Goal: Task Accomplishment & Management: Use online tool/utility

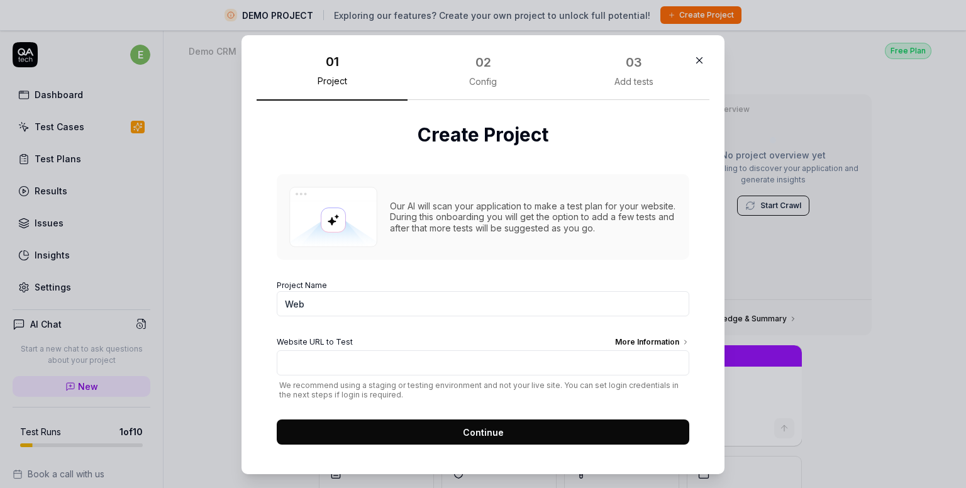
type textarea "*"
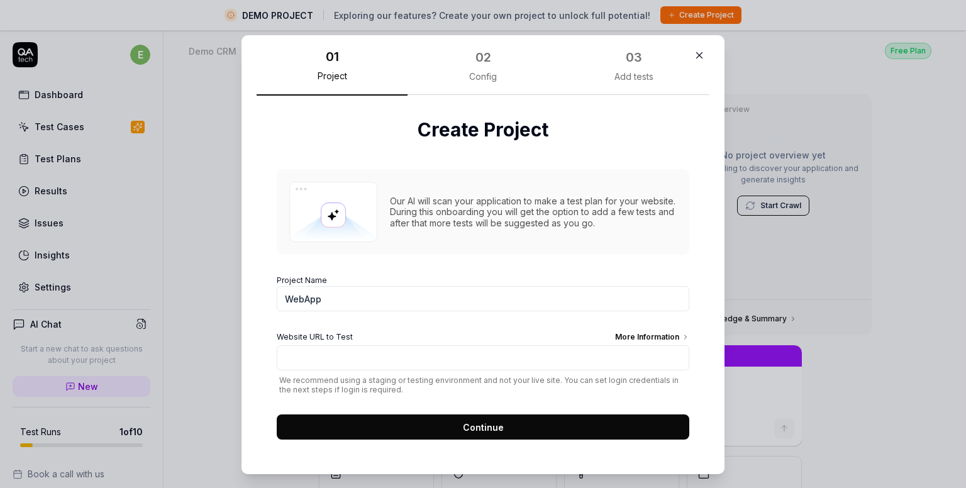
type input "WebApp1"
type textarea "*"
type input "WebApp1"
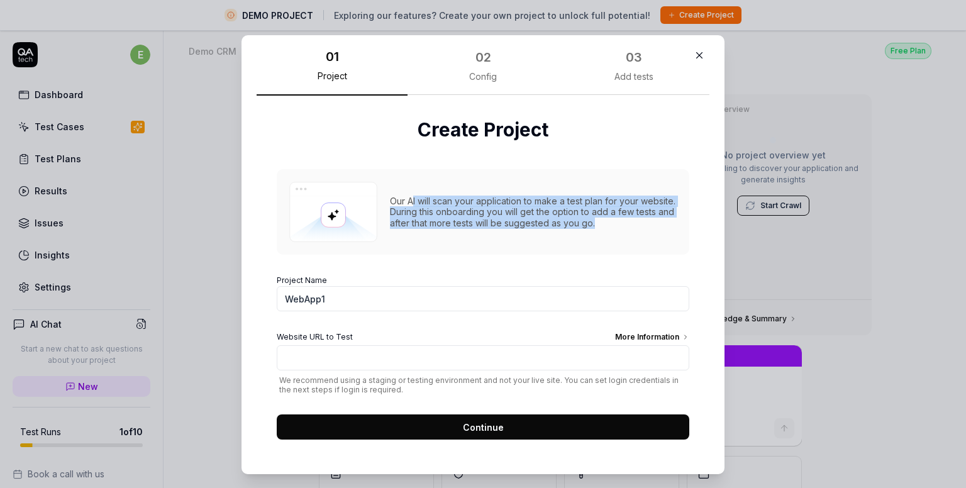
drag, startPoint x: 627, startPoint y: 223, endPoint x: 408, endPoint y: 186, distance: 222.1
click at [408, 186] on div "Our AI will scan your application to make a test plan for your website. During …" at bounding box center [483, 212] width 413 height 86
click at [459, 228] on div "Our AI will scan your application to make a test plan for your website. During …" at bounding box center [483, 212] width 413 height 86
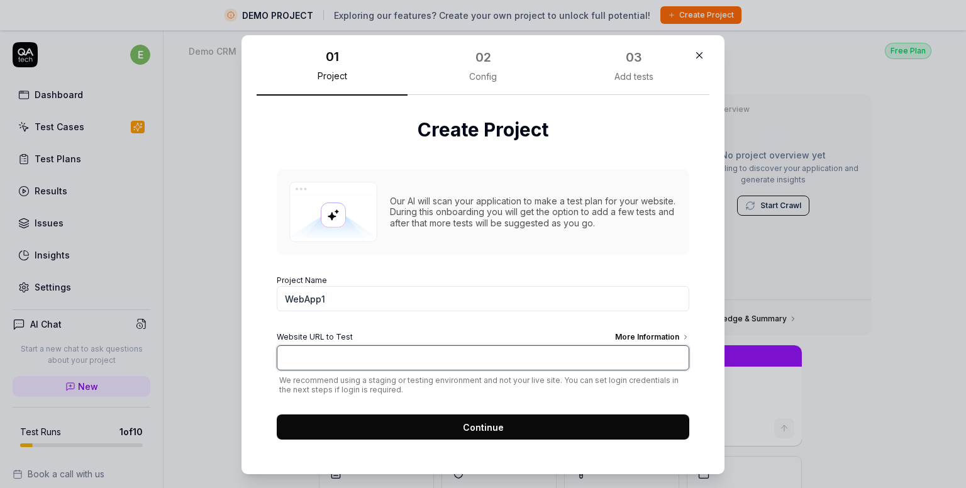
click at [410, 362] on input "Website URL to Test More Information" at bounding box center [483, 357] width 413 height 25
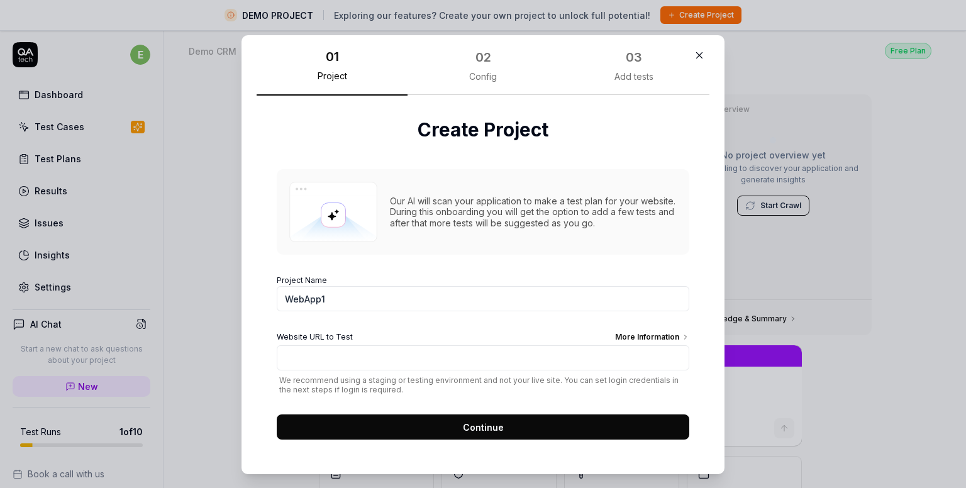
click at [481, 79] on div "Config" at bounding box center [483, 76] width 28 height 11
click at [605, 62] on div "03 Add tests" at bounding box center [634, 71] width 151 height 50
click at [694, 54] on icon "button" at bounding box center [699, 55] width 11 height 11
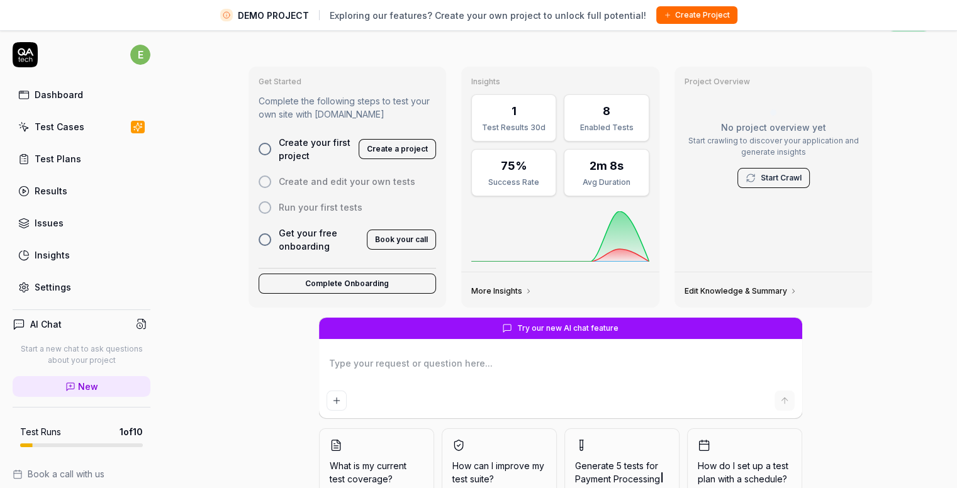
scroll to position [0, 0]
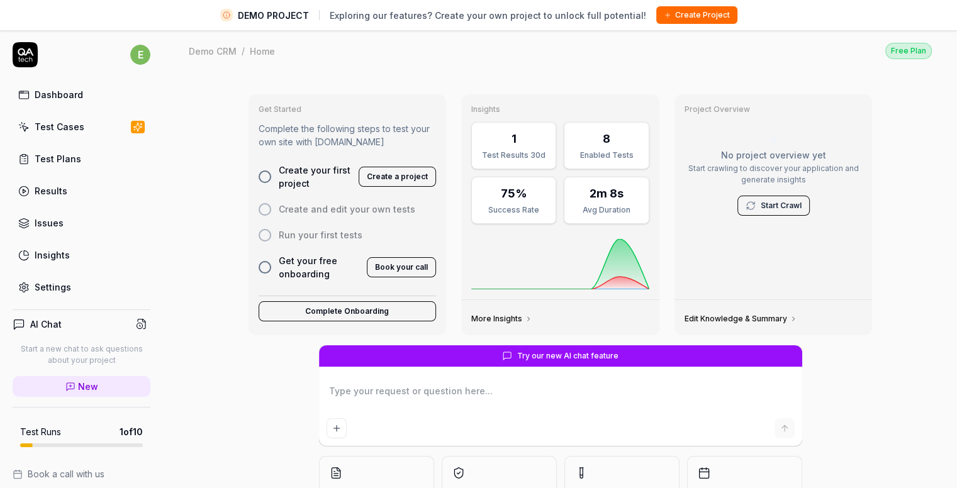
click at [259, 14] on span "DEMO PROJECT" at bounding box center [273, 15] width 71 height 13
click at [67, 152] on div "Test Plans" at bounding box center [58, 158] width 47 height 13
type textarea "*"
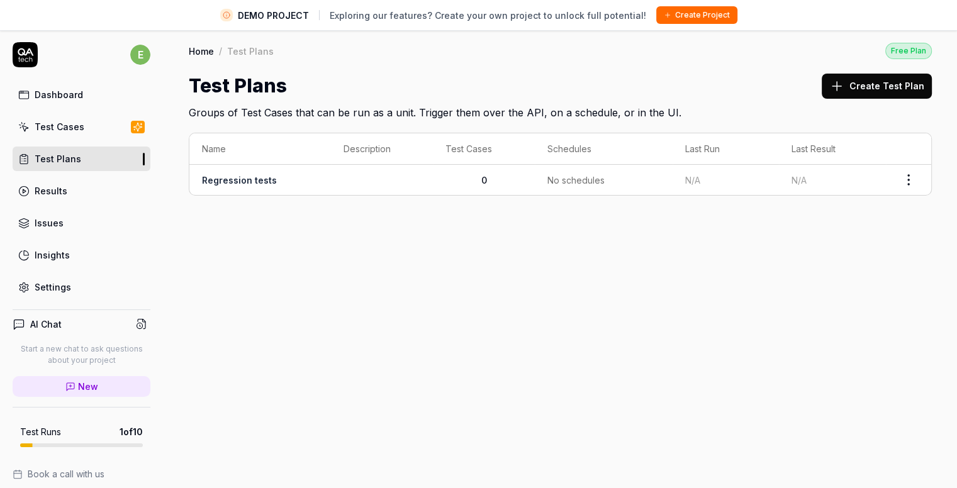
click at [909, 174] on html "DEMO PROJECT Exploring our features? Create your own project to unlock full pot…" at bounding box center [478, 259] width 957 height 518
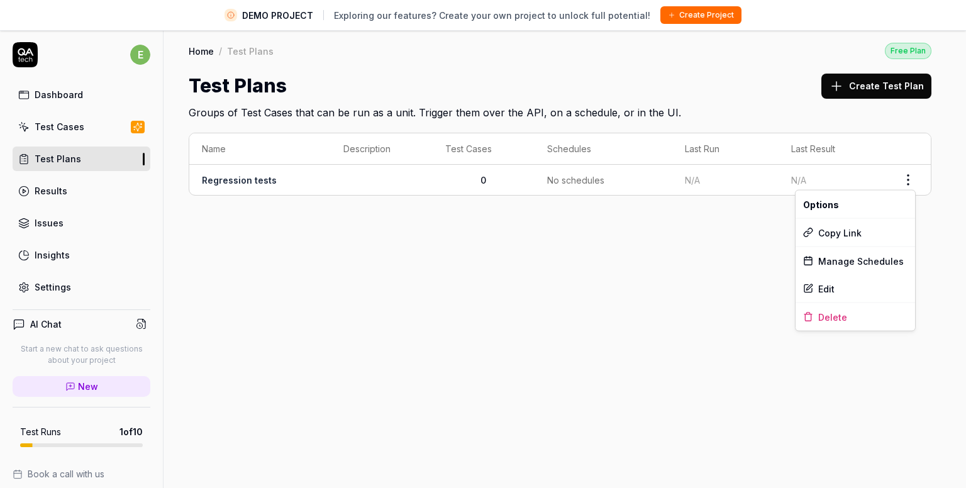
click at [634, 294] on html "DEMO PROJECT Exploring our features? Create your own project to unlock full pot…" at bounding box center [483, 259] width 966 height 518
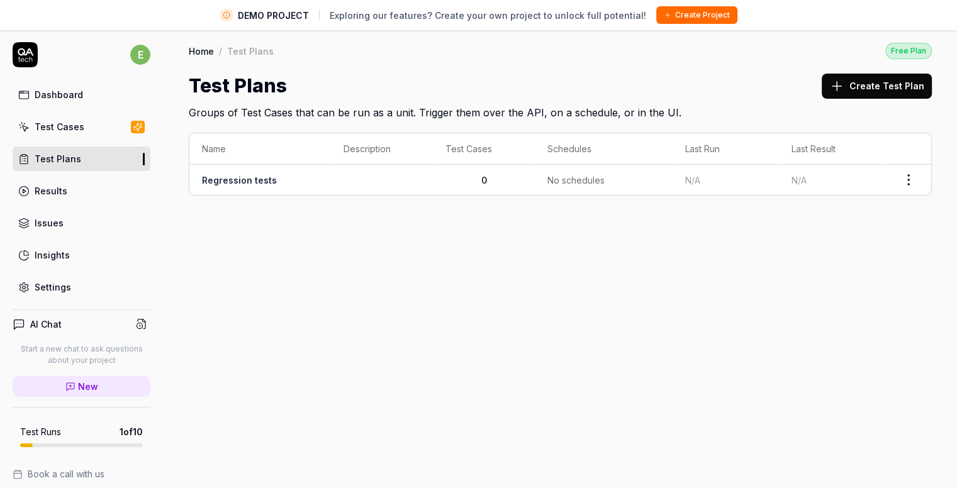
click at [855, 76] on button "Create Test Plan" at bounding box center [877, 86] width 110 height 25
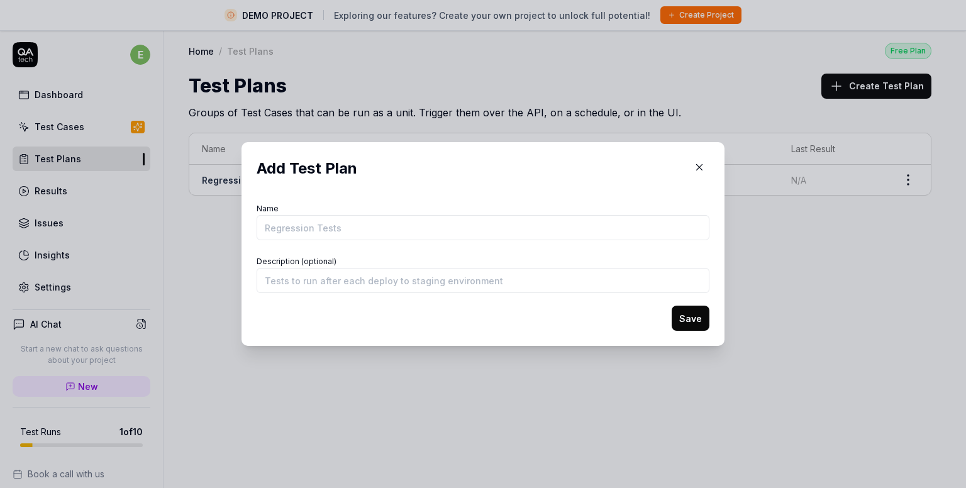
click at [694, 166] on icon "button" at bounding box center [699, 167] width 11 height 11
